Goal: Task Accomplishment & Management: Use online tool/utility

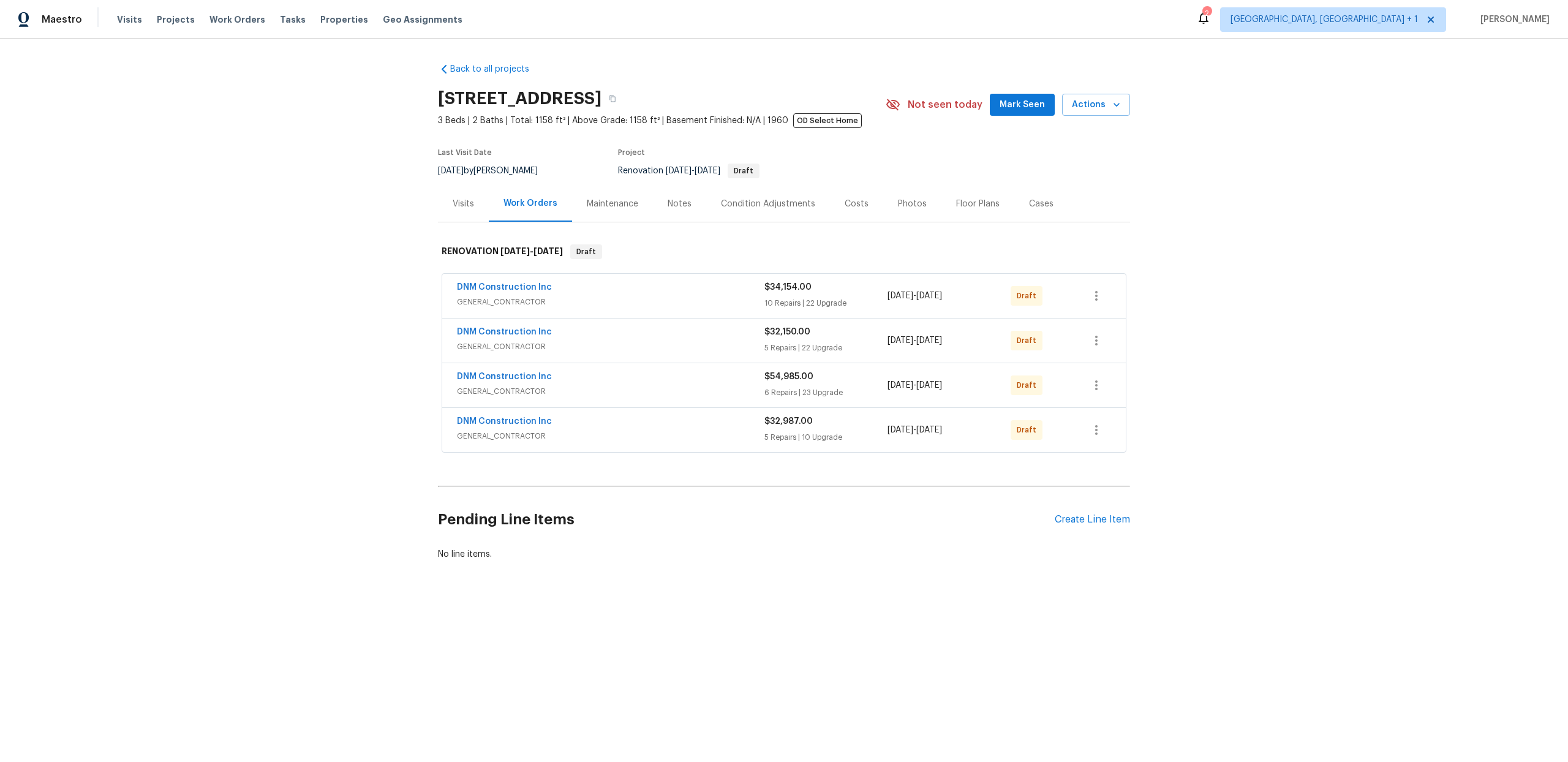
click at [735, 421] on div "DNM Construction Inc" at bounding box center [611, 423] width 308 height 14
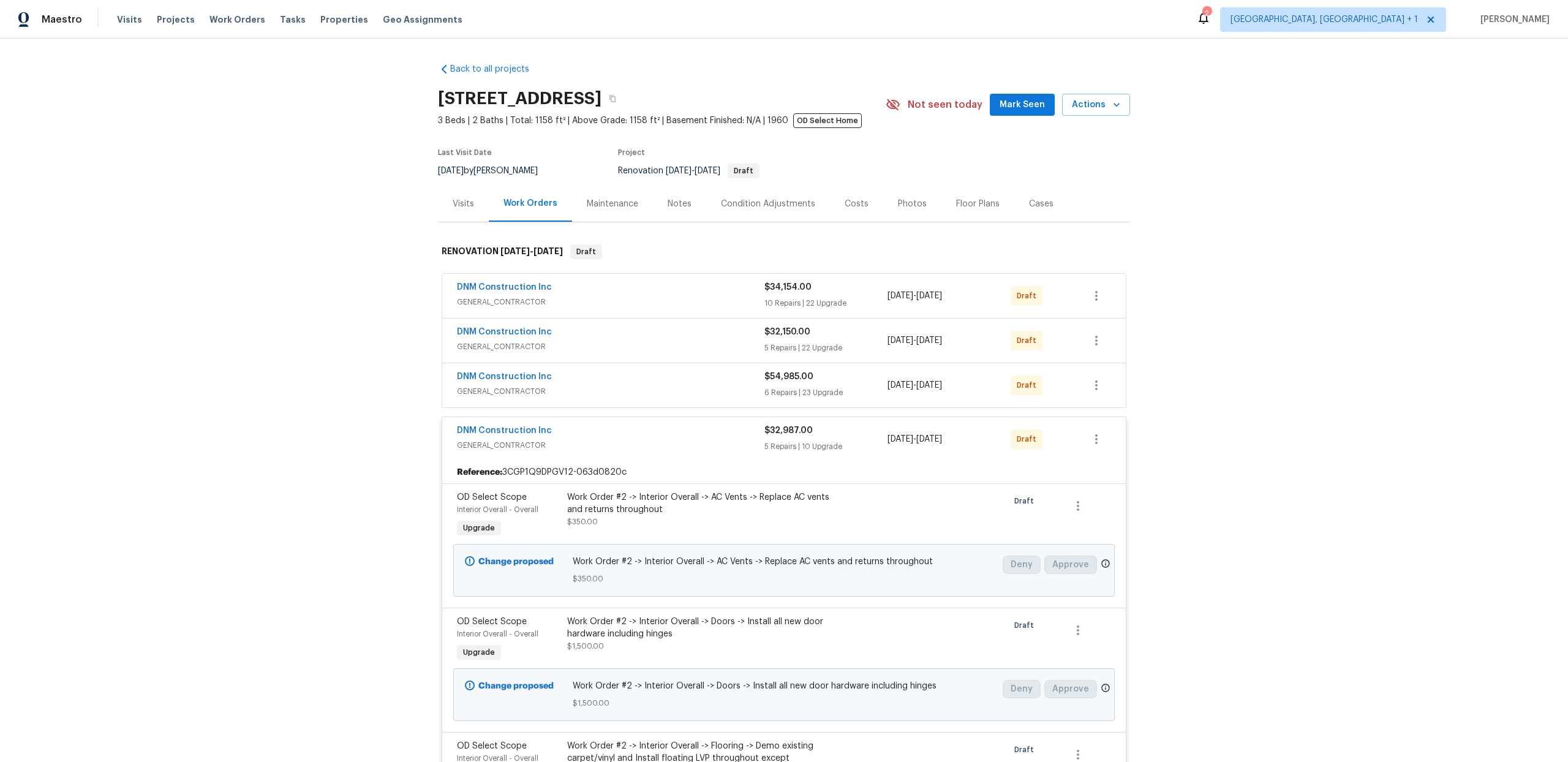
click at [717, 391] on span "GENERAL_CONTRACTOR" at bounding box center [611, 392] width 308 height 13
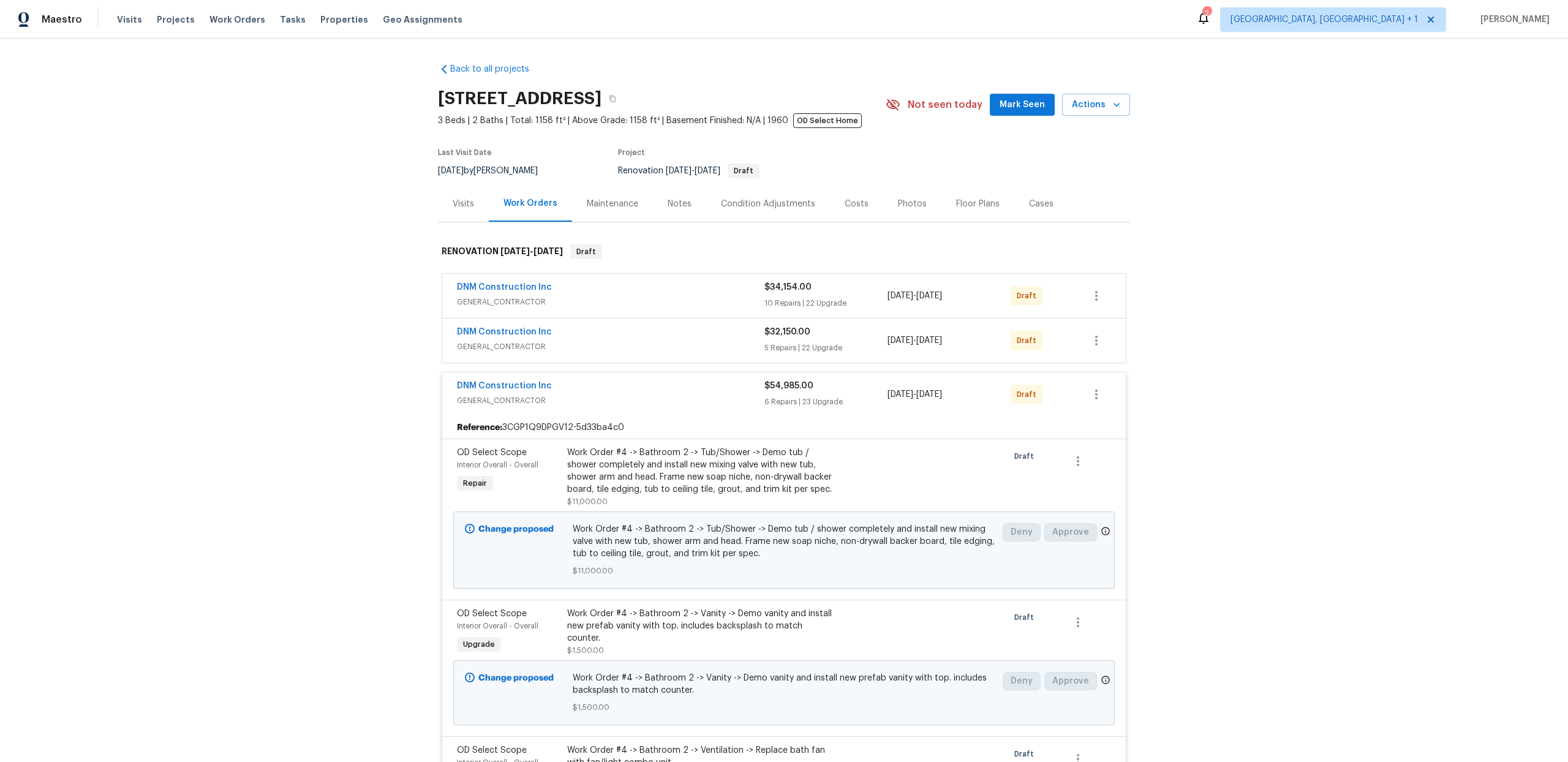
click at [705, 338] on div "DNM Construction Inc" at bounding box center [611, 333] width 308 height 14
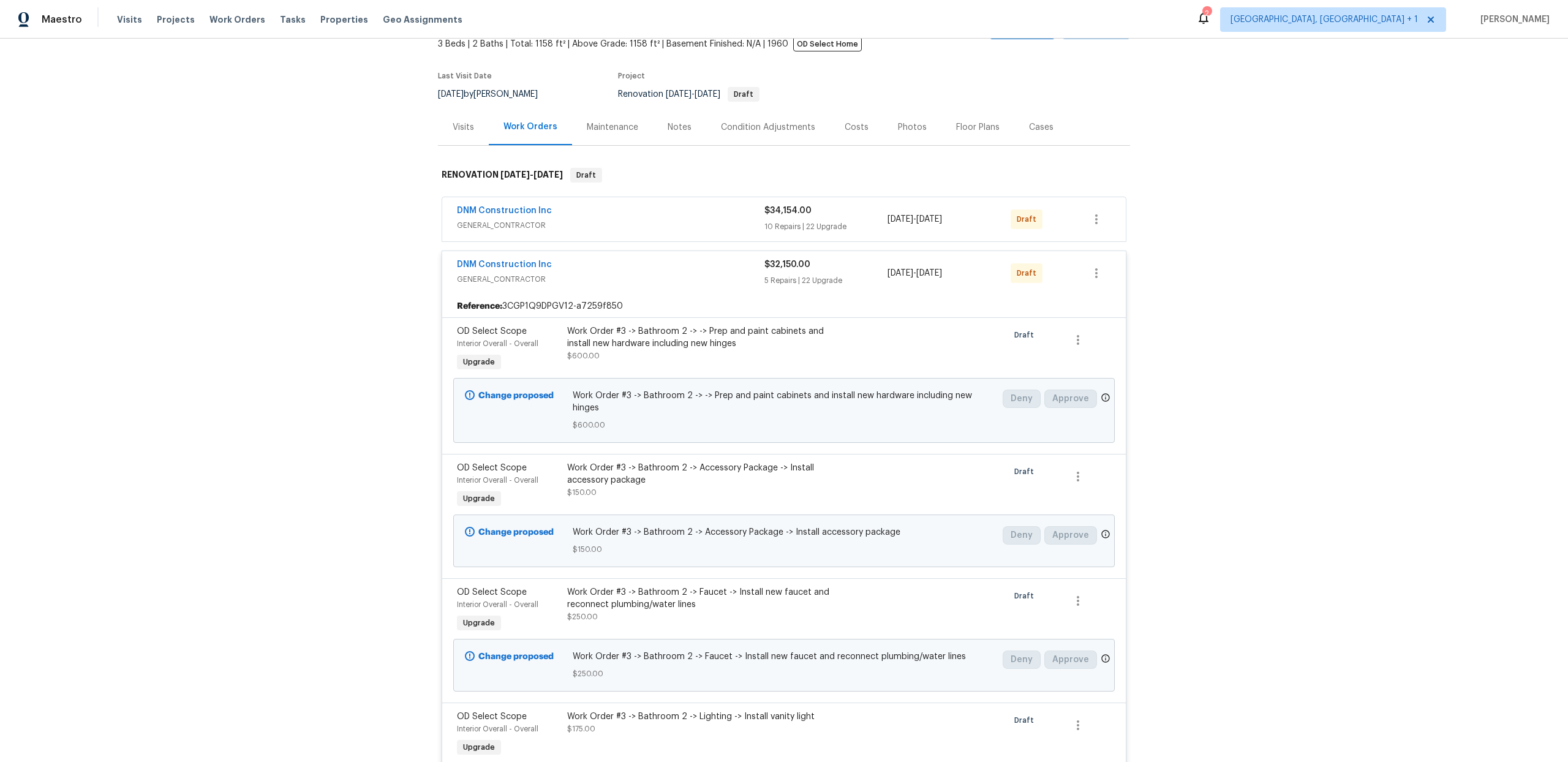
scroll to position [78, 0]
click at [722, 218] on span "GENERAL_CONTRACTOR" at bounding box center [611, 224] width 308 height 13
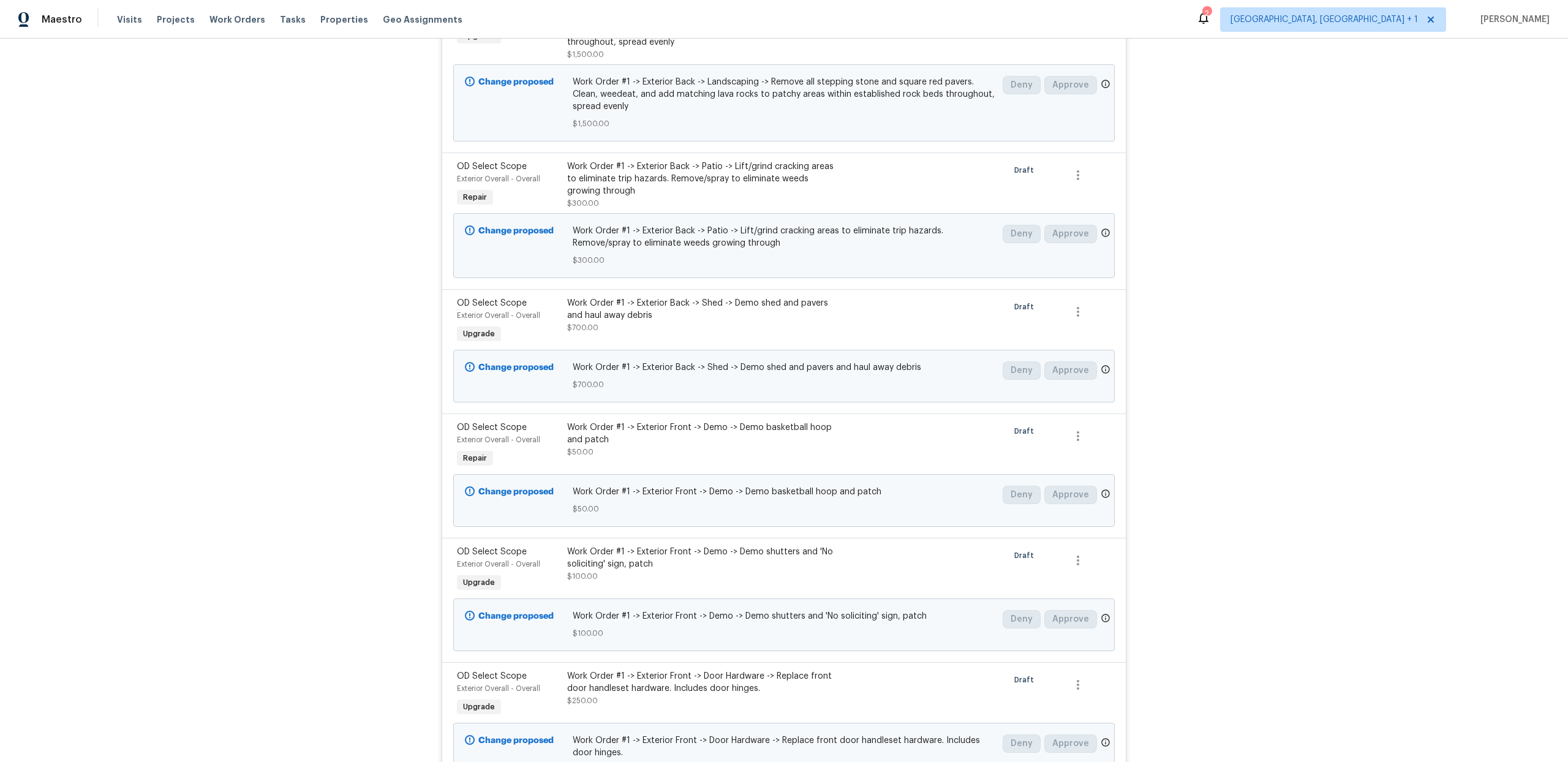
scroll to position [0, 0]
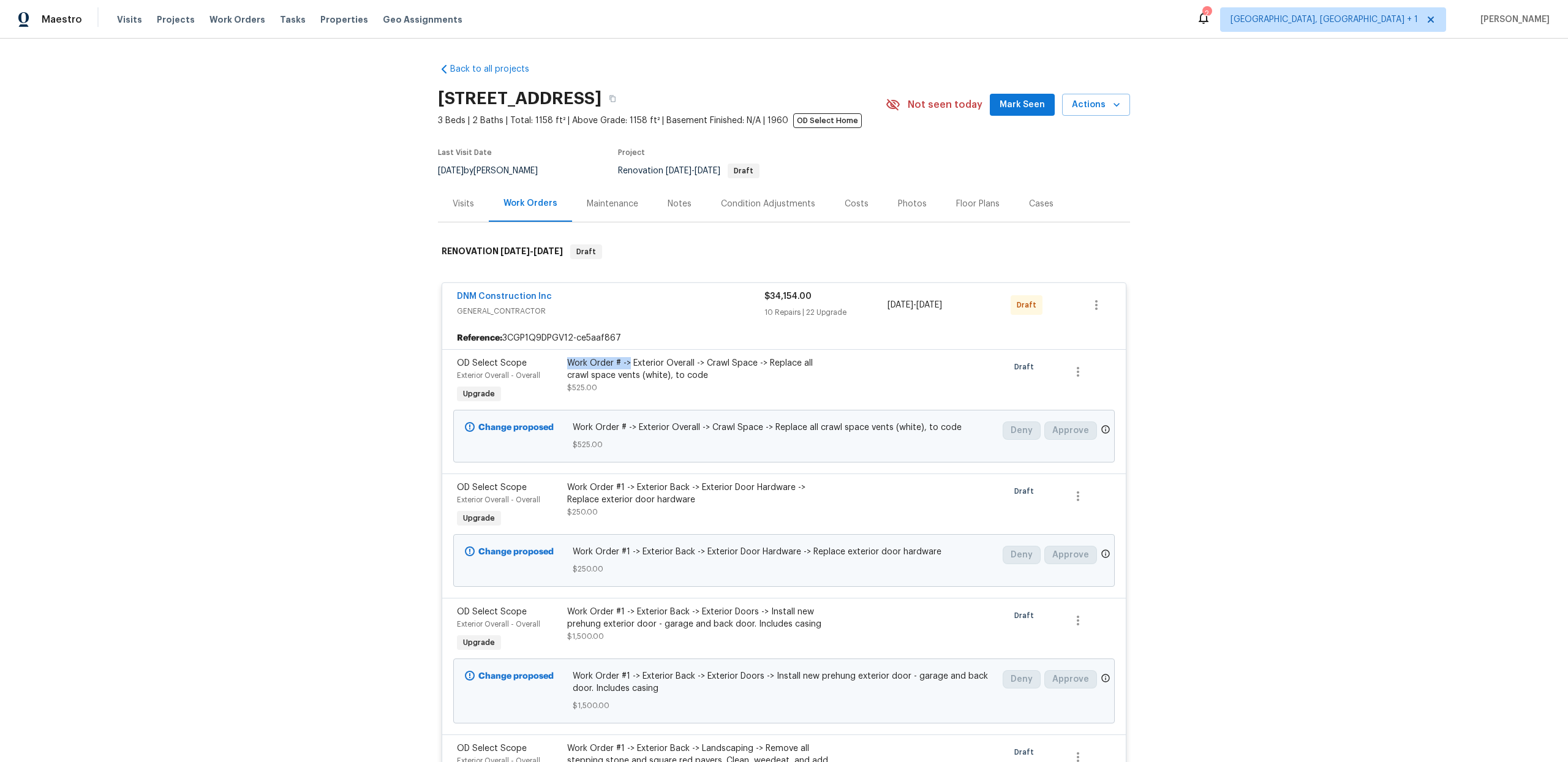
drag, startPoint x: 567, startPoint y: 361, endPoint x: 629, endPoint y: 363, distance: 62.0
click at [629, 363] on div "Work Order # -> Exterior Overall -> Crawl Space -> Replace all crawl space vent…" at bounding box center [701, 382] width 276 height 56
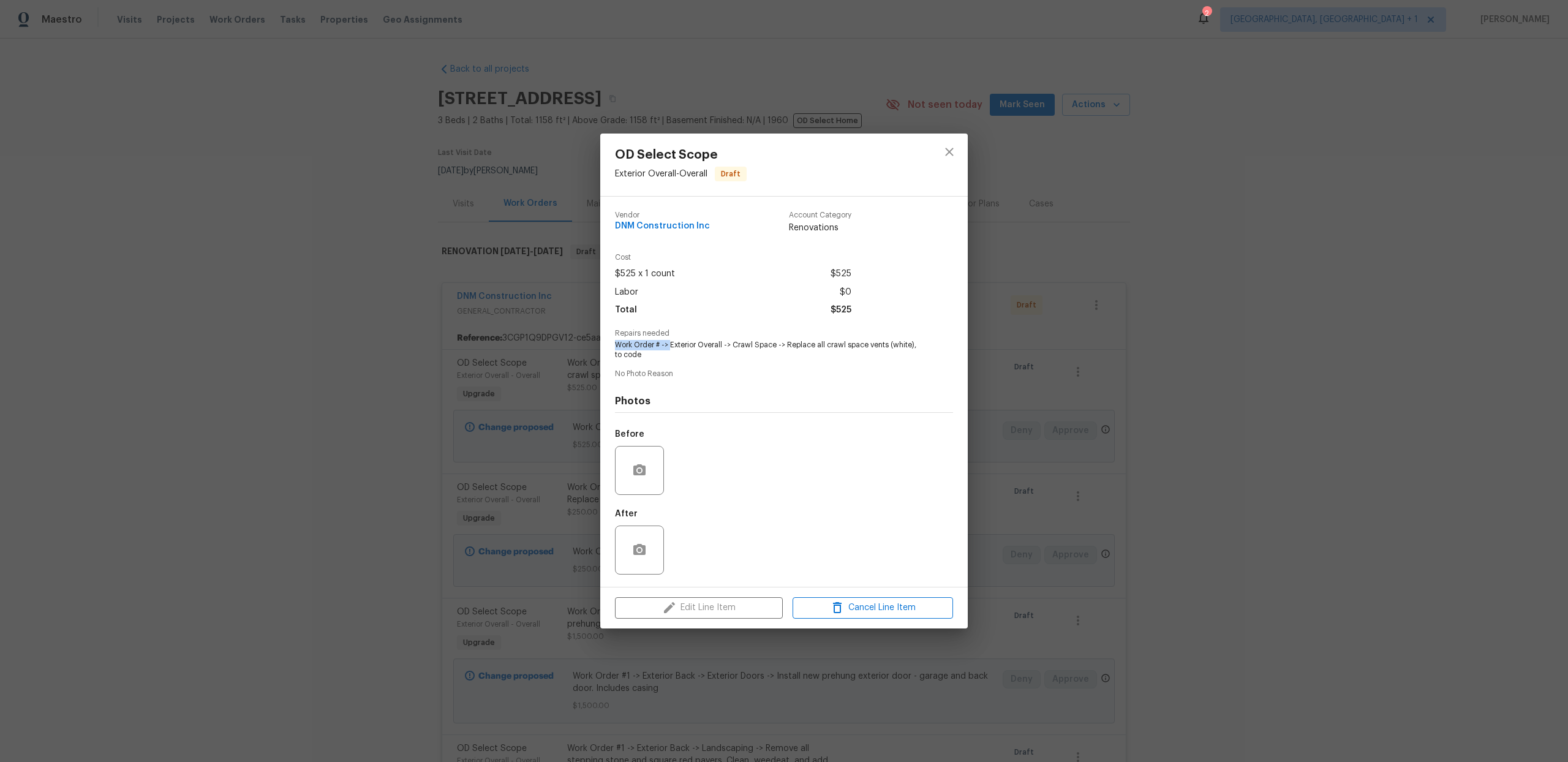
drag, startPoint x: 613, startPoint y: 344, endPoint x: 672, endPoint y: 338, distance: 59.3
click at [670, 345] on div "Vendor DNM Construction Inc Account Category Renovations Cost $525 x 1 count $5…" at bounding box center [784, 391] width 367 height 390
copy span "Work Order # ->"
click at [954, 146] on icon "close" at bounding box center [949, 152] width 14 height 14
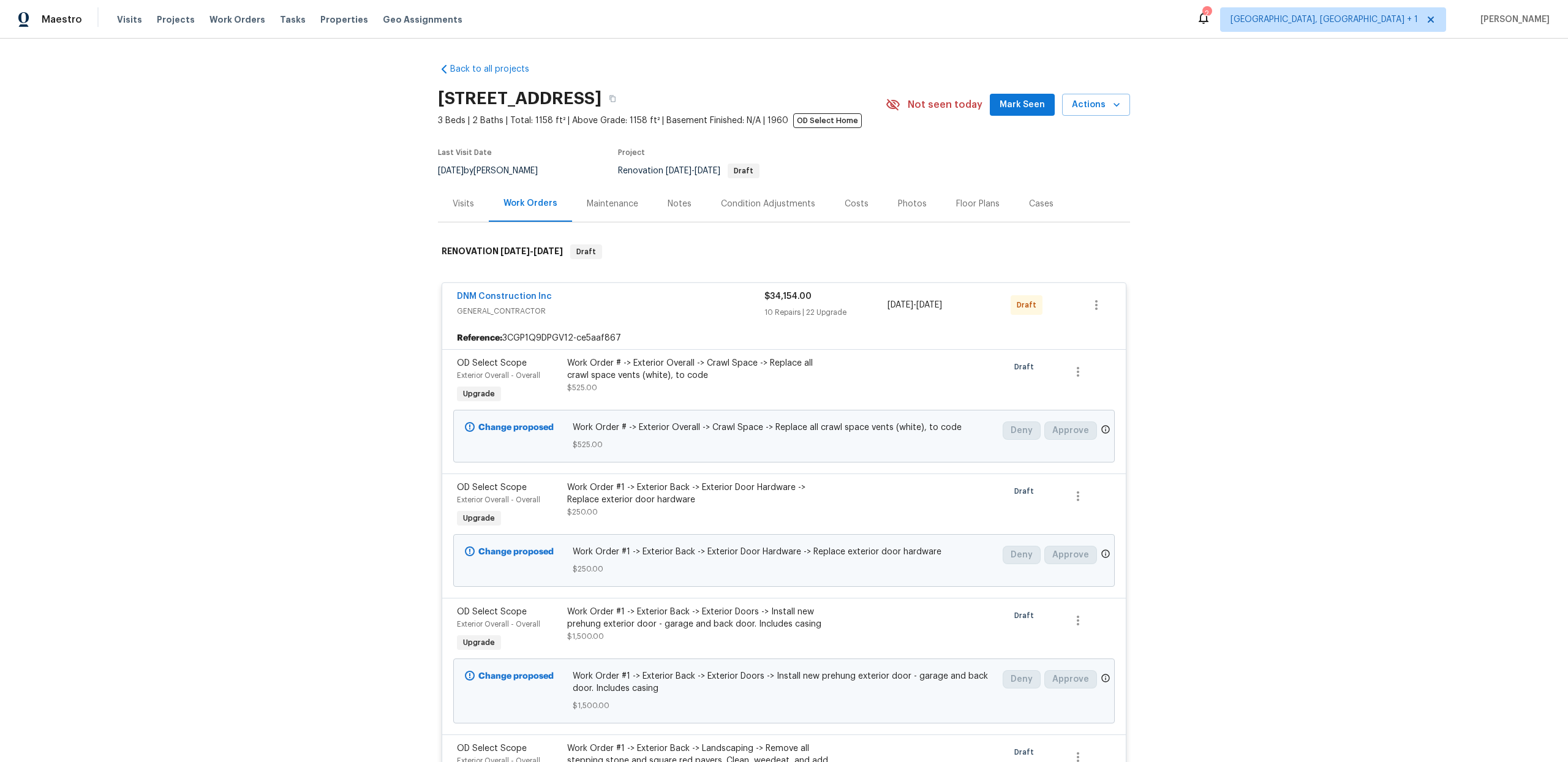
click at [1077, 347] on div "Reference: 3CGP1Q9DPGV12-ce5aaf867" at bounding box center [784, 338] width 684 height 22
click at [1229, 343] on div "Back to all projects [STREET_ADDRESS] 3 Beds | 2 Baths | Total: 1158 ft² | Abov…" at bounding box center [784, 401] width 1568 height 724
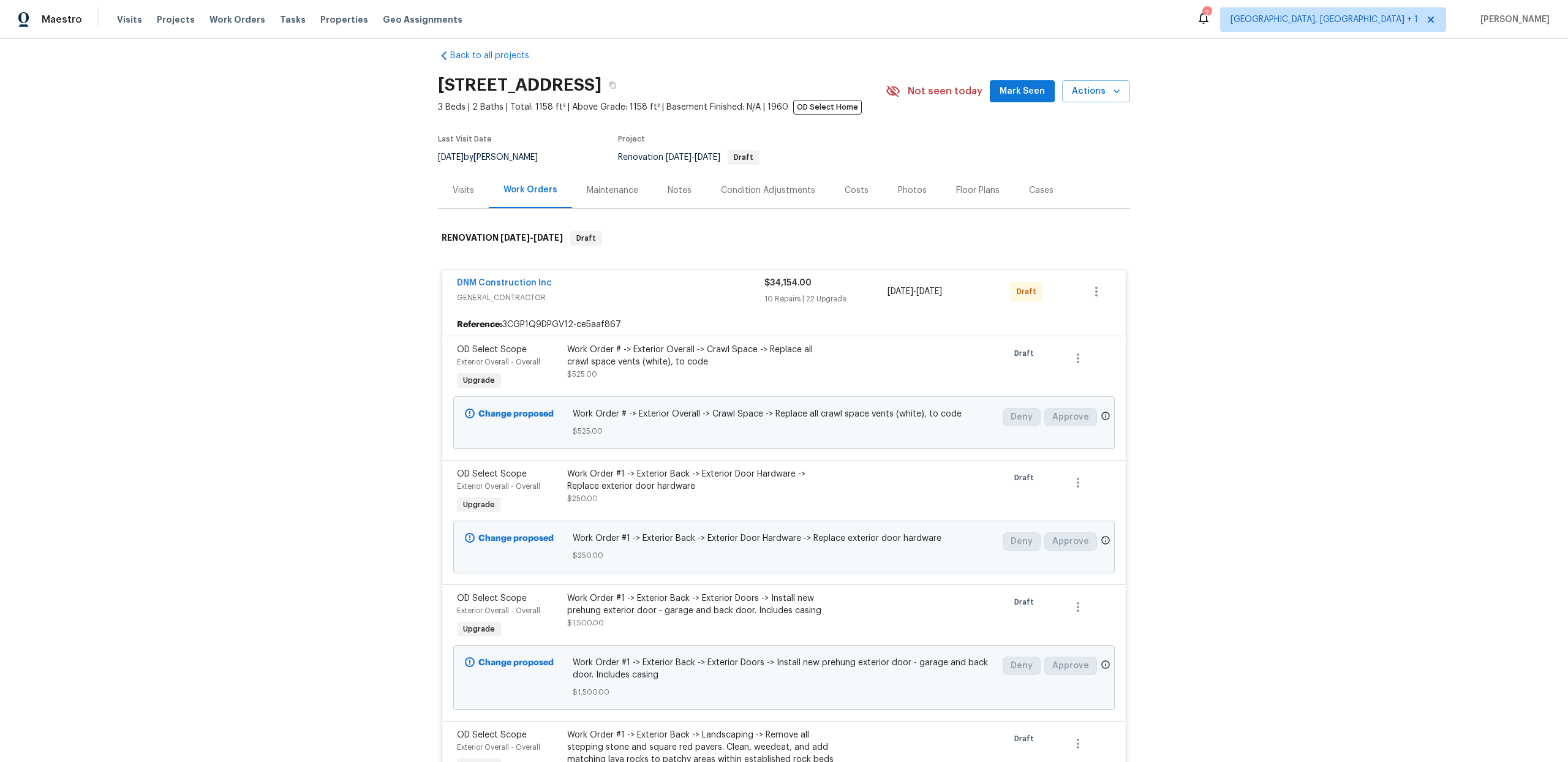
click at [1297, 338] on div "Back to all projects [STREET_ADDRESS] 3 Beds | 2 Baths | Total: 1158 ft² | Abov…" at bounding box center [784, 401] width 1568 height 724
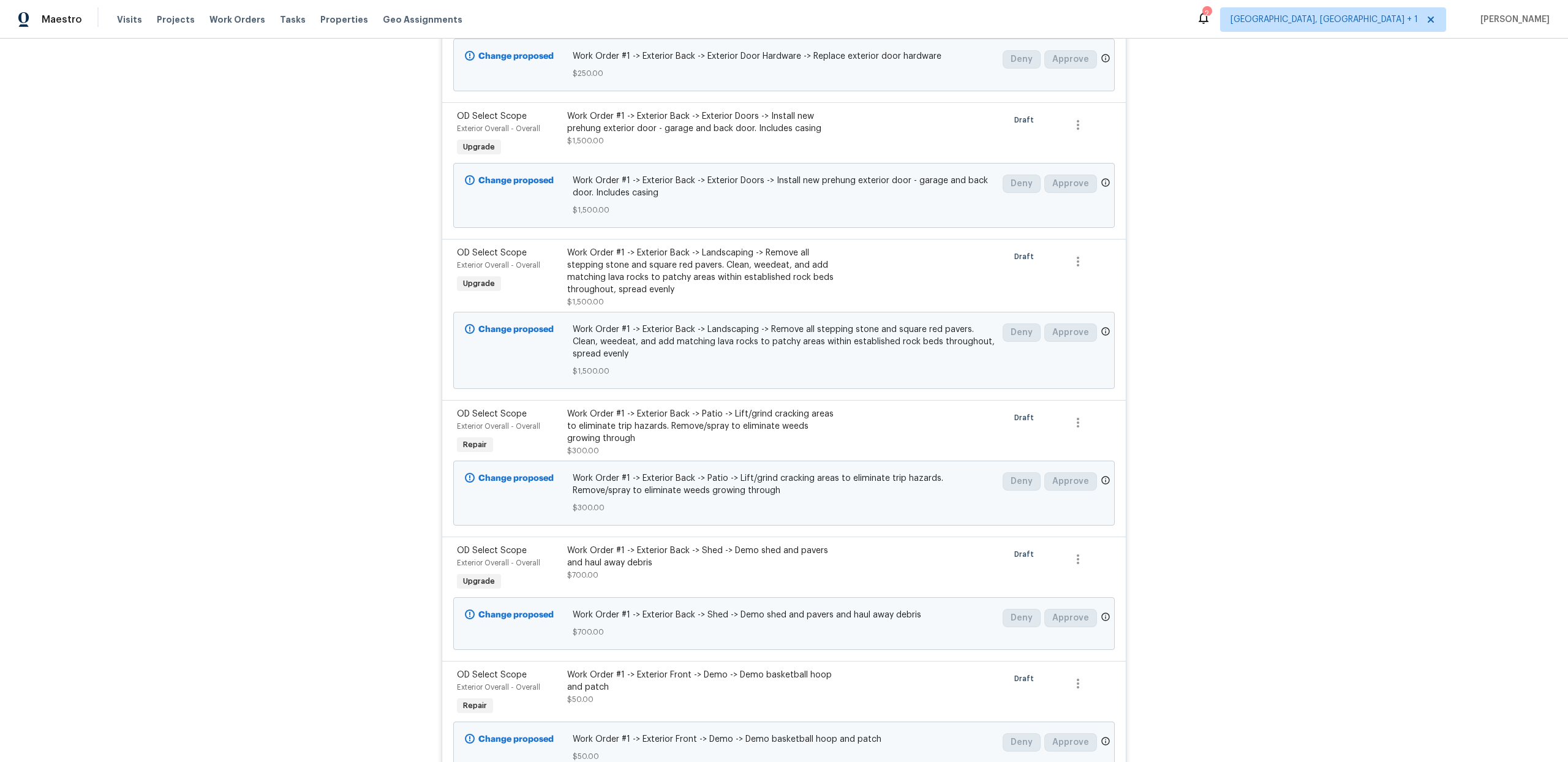
scroll to position [481, 0]
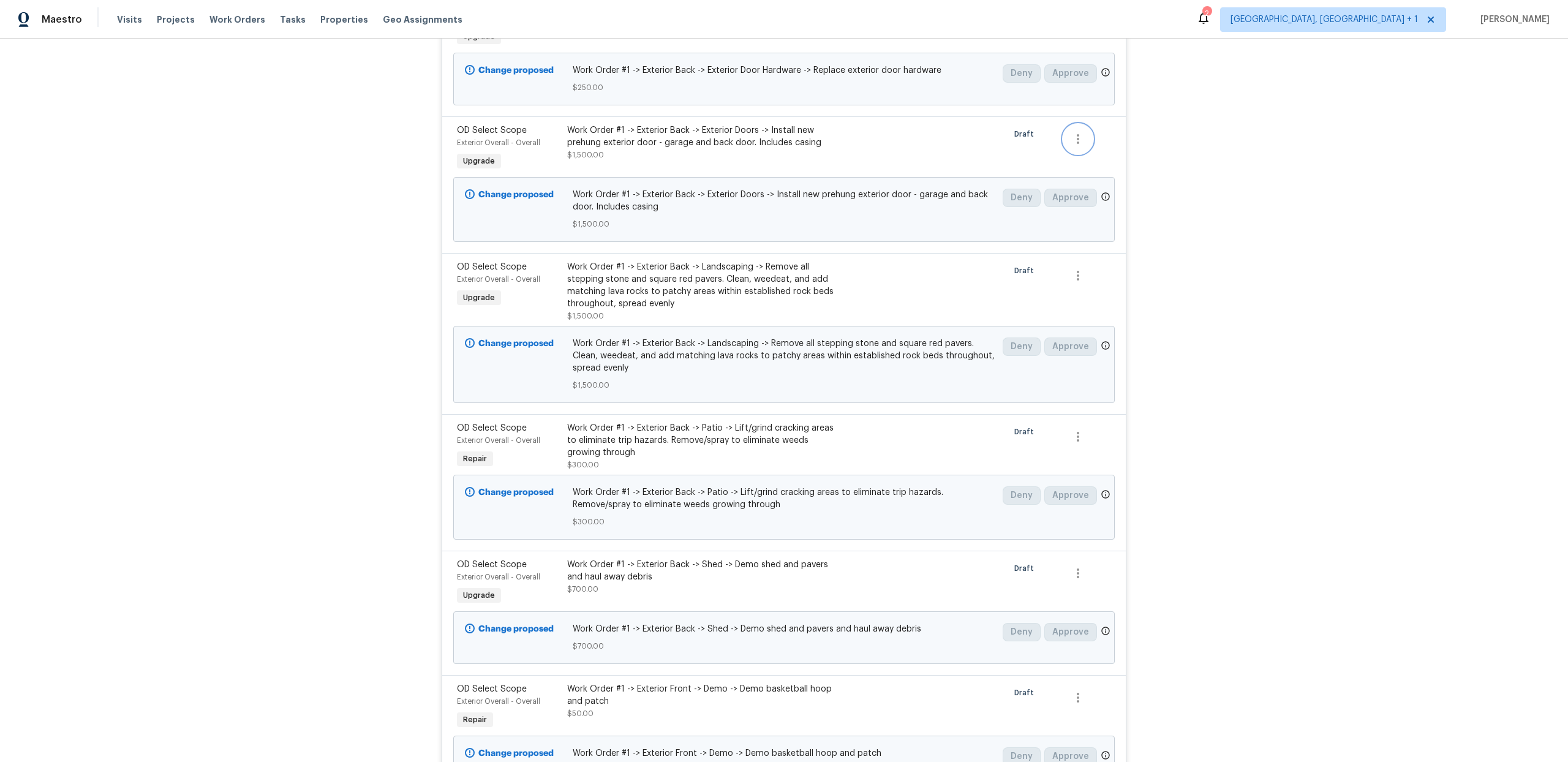
click at [1080, 139] on icon "button" at bounding box center [1079, 139] width 14 height 14
click at [978, 161] on div at bounding box center [784, 381] width 1568 height 762
click at [479, 155] on span "Upgrade" at bounding box center [479, 161] width 42 height 13
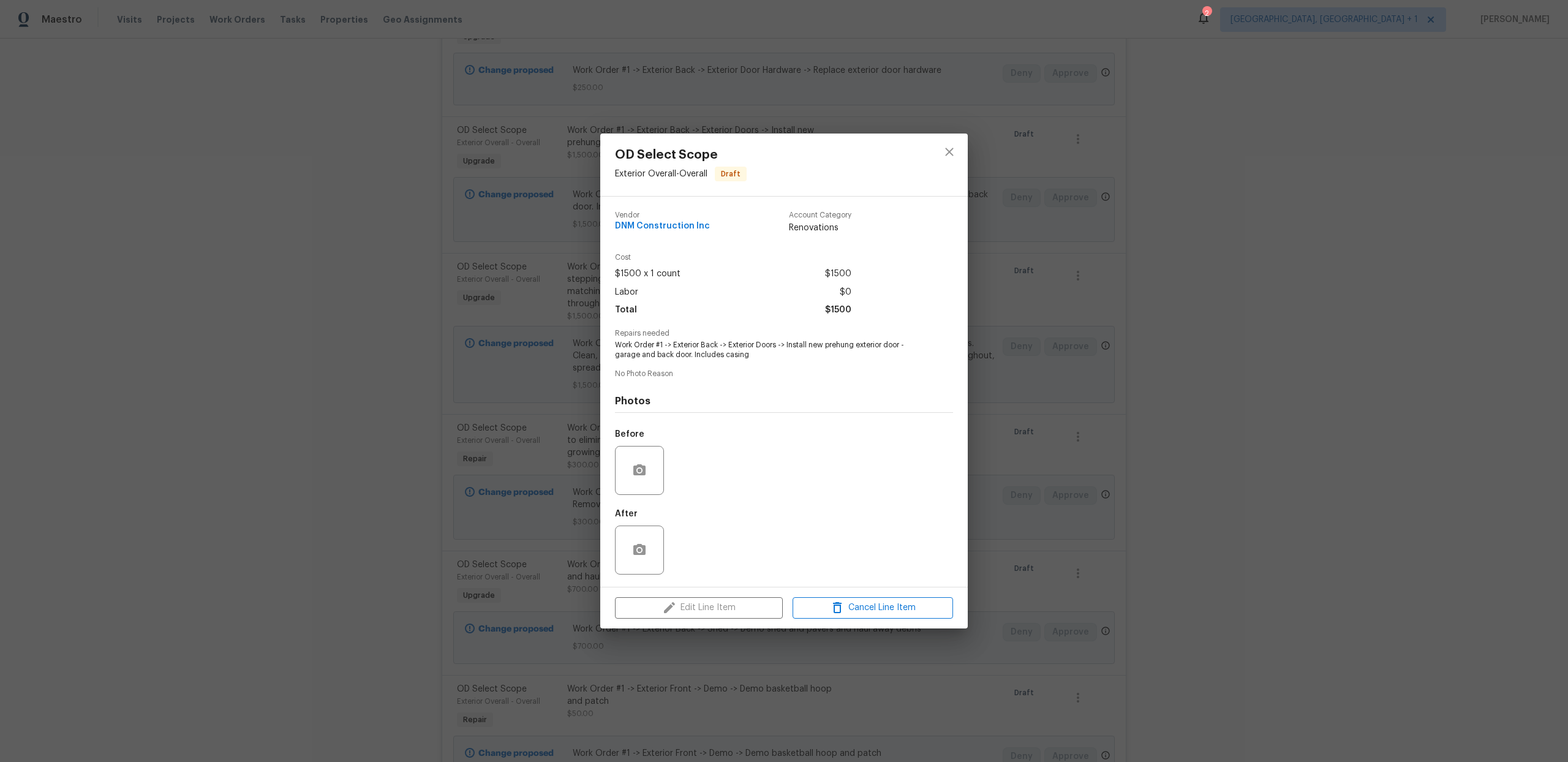
click at [704, 608] on div "Edit Line Item Cancel Line Item" at bounding box center [784, 607] width 367 height 41
drag, startPoint x: 704, startPoint y: 608, endPoint x: 710, endPoint y: 606, distance: 6.3
click at [704, 608] on div "Edit Line Item Cancel Line Item" at bounding box center [784, 607] width 367 height 41
click at [805, 226] on span "Renovations" at bounding box center [820, 228] width 62 height 13
click at [723, 607] on div "Edit Line Item Cancel Line Item" at bounding box center [784, 607] width 367 height 41
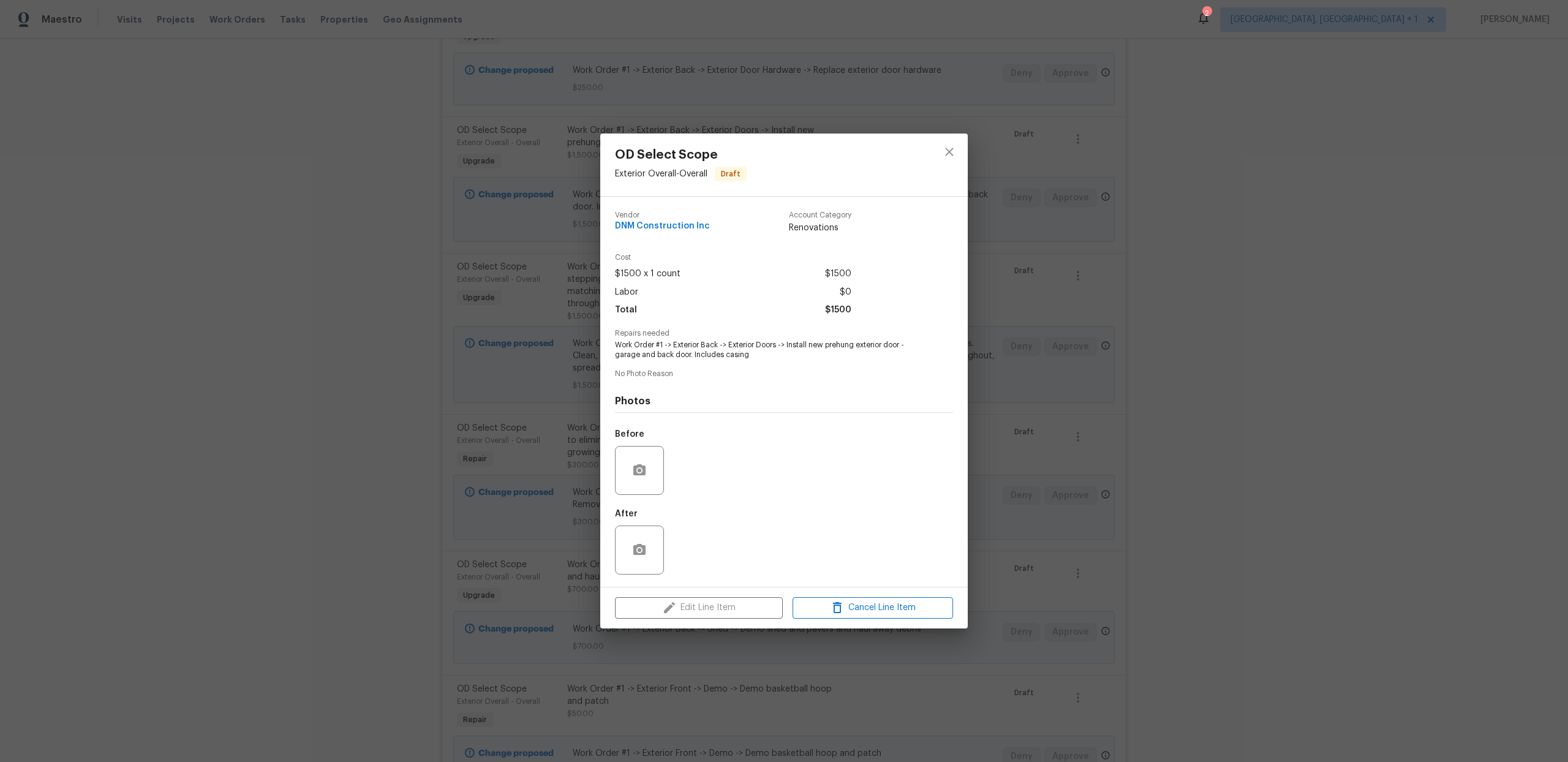
click at [722, 607] on div "Edit Line Item Cancel Line Item" at bounding box center [784, 607] width 367 height 41
click at [739, 176] on span "Draft" at bounding box center [731, 175] width 30 height 13
click at [944, 153] on icon "close" at bounding box center [949, 152] width 14 height 14
